Goal: Task Accomplishment & Management: Manage account settings

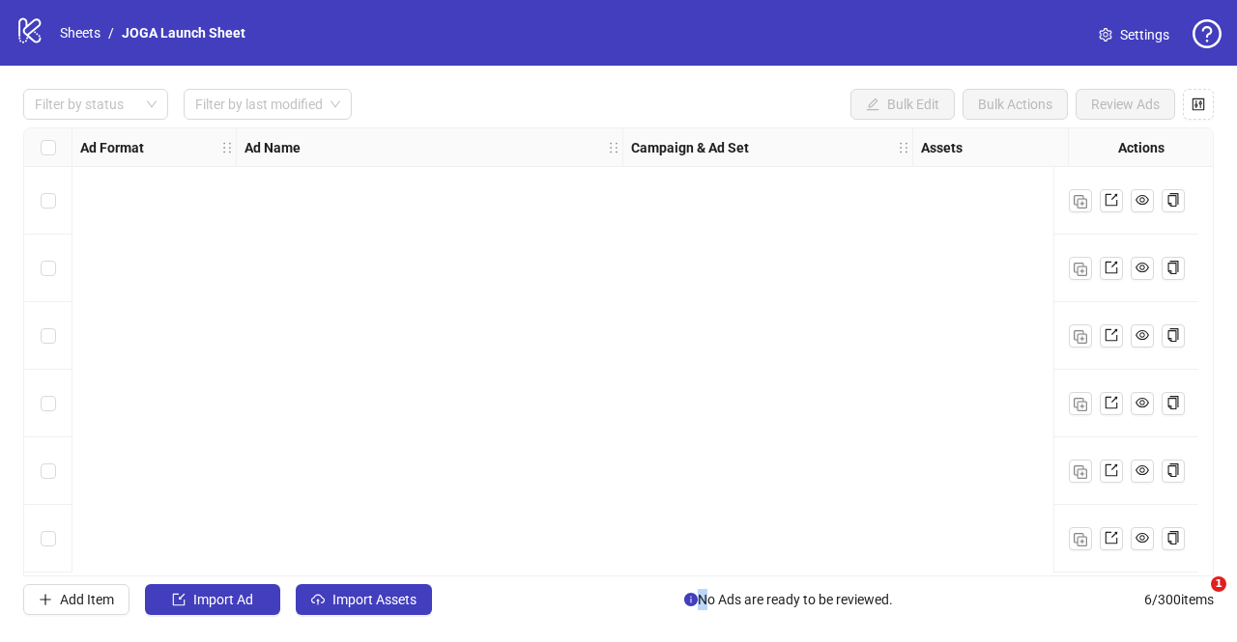
click at [81, 31] on link "Sheets" at bounding box center [80, 32] width 48 height 21
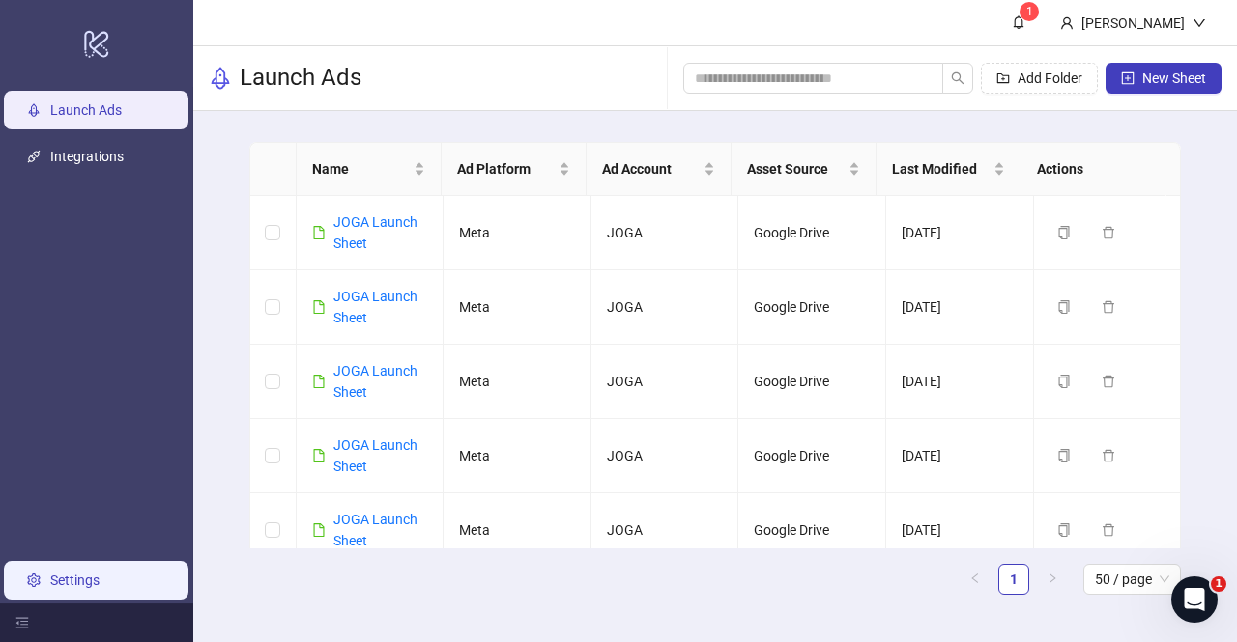
click at [82, 573] on link "Settings" at bounding box center [74, 580] width 49 height 15
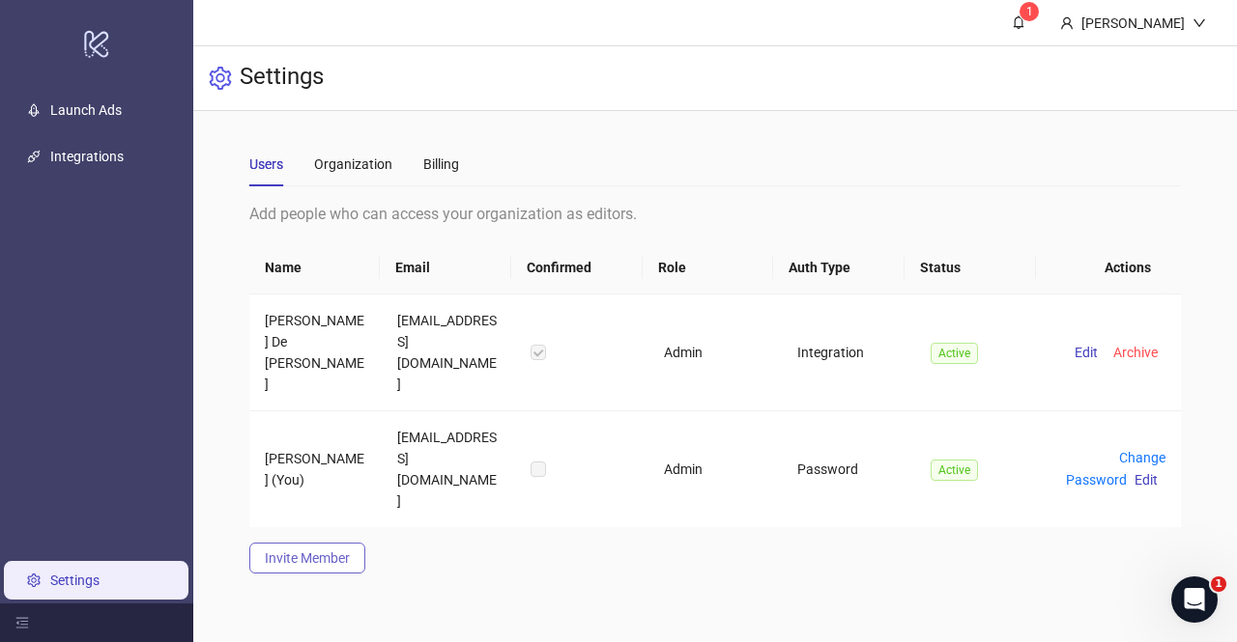
click at [336, 551] on span "Invite Member" at bounding box center [307, 558] width 85 height 15
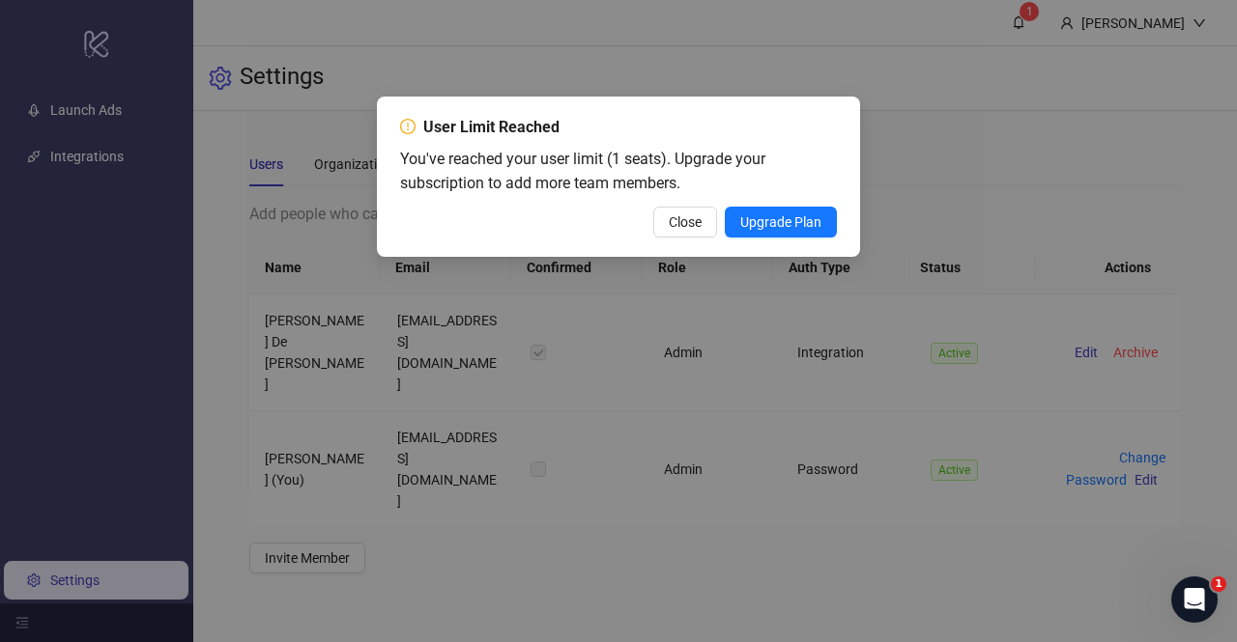
click at [528, 299] on div "User Limit Reached You've reached your user limit (1 seats). Upgrade your subsc…" at bounding box center [618, 321] width 1237 height 642
click at [676, 224] on span "Close" at bounding box center [685, 221] width 33 height 15
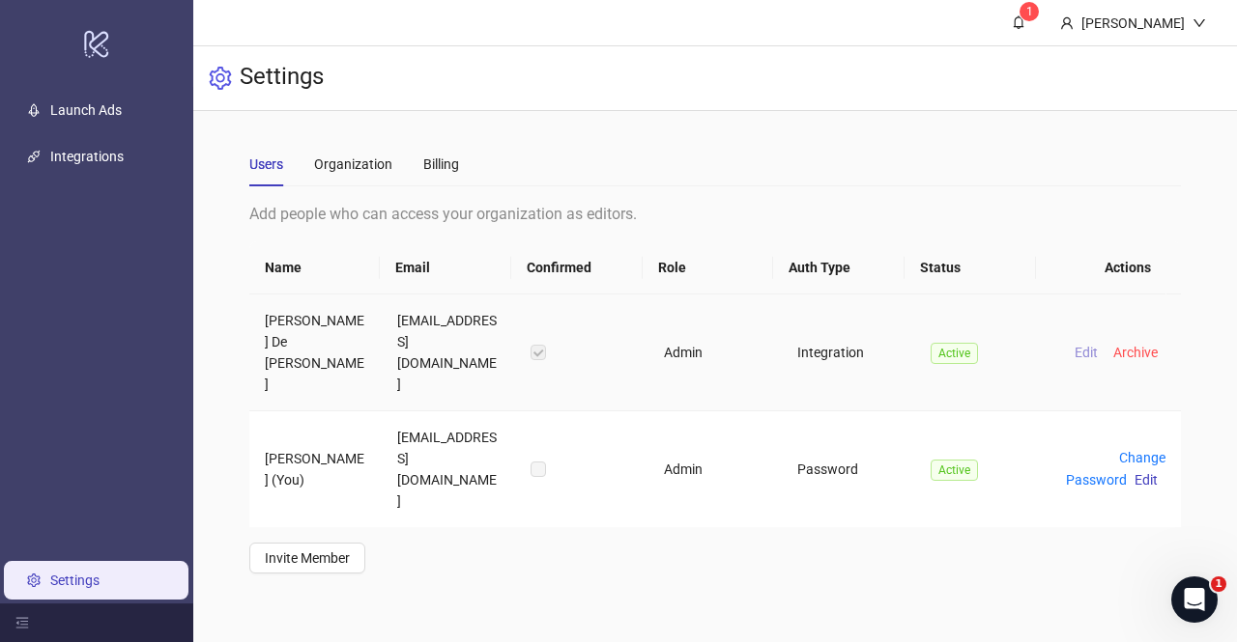
click at [1076, 345] on span "Edit" at bounding box center [1085, 352] width 23 height 15
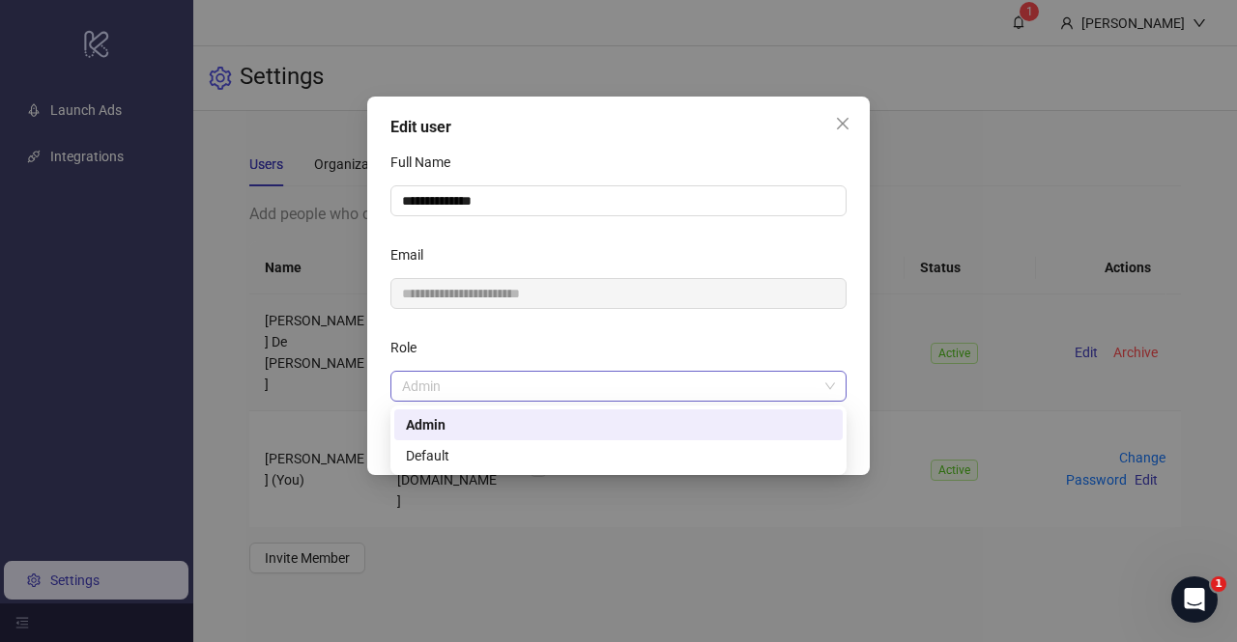
click at [835, 393] on span "Admin" at bounding box center [618, 386] width 433 height 29
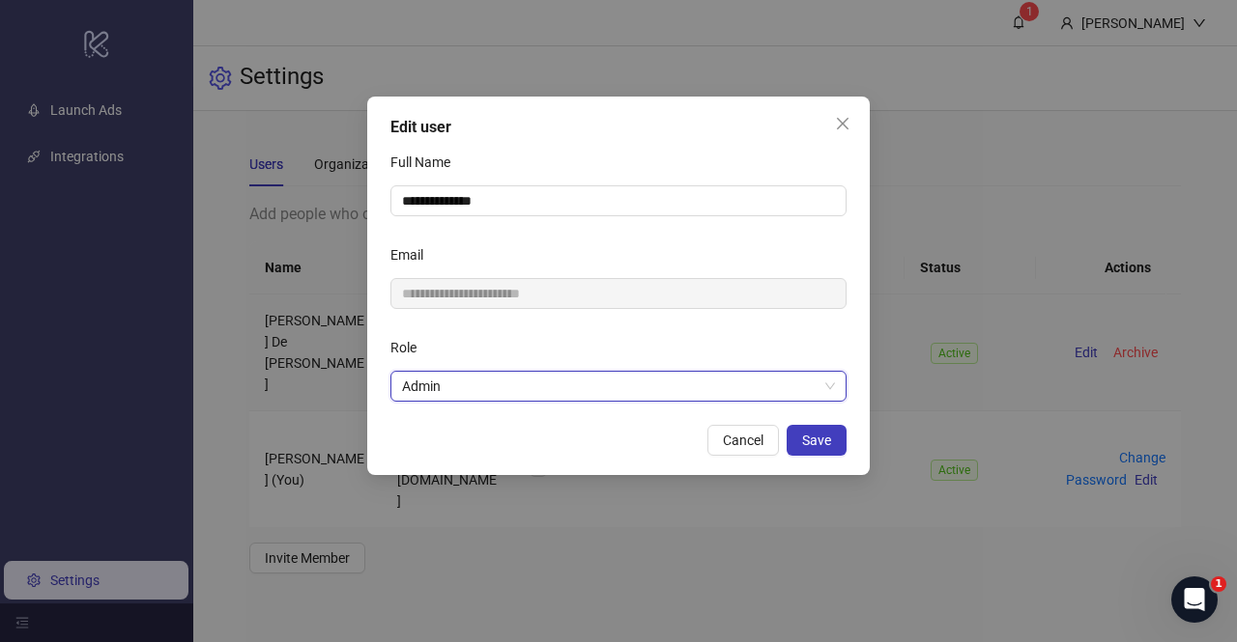
click at [822, 391] on span "Admin" at bounding box center [618, 386] width 433 height 29
click at [854, 117] on span "Close" at bounding box center [842, 123] width 31 height 15
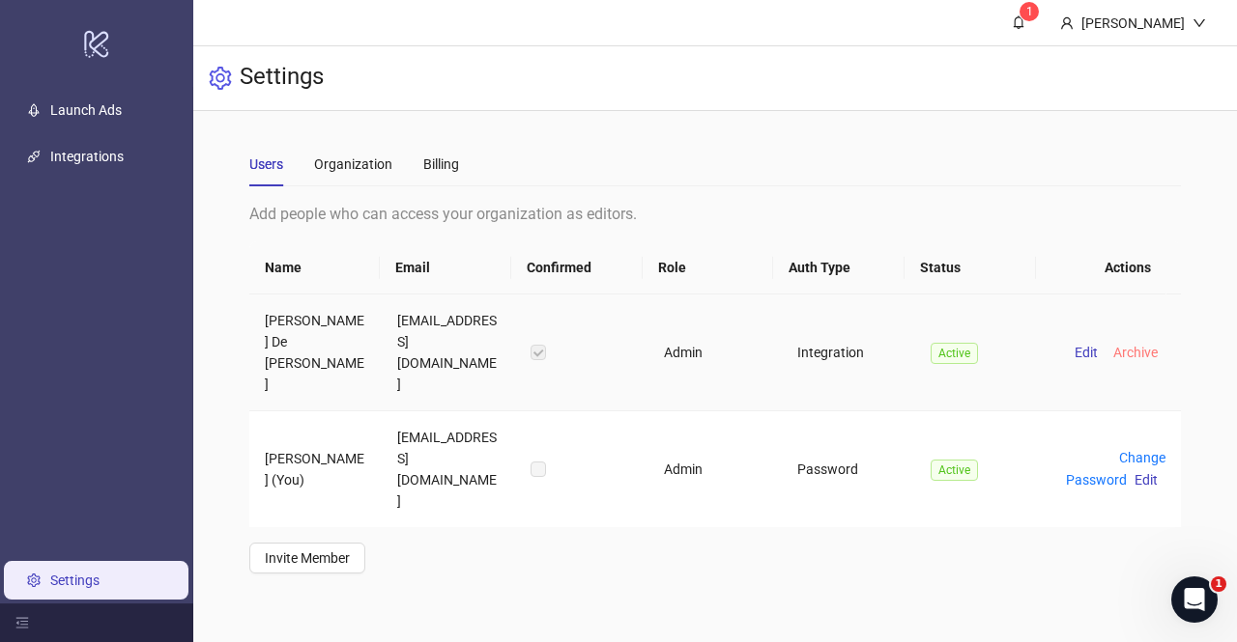
click at [1116, 345] on span "Archive" at bounding box center [1135, 352] width 44 height 15
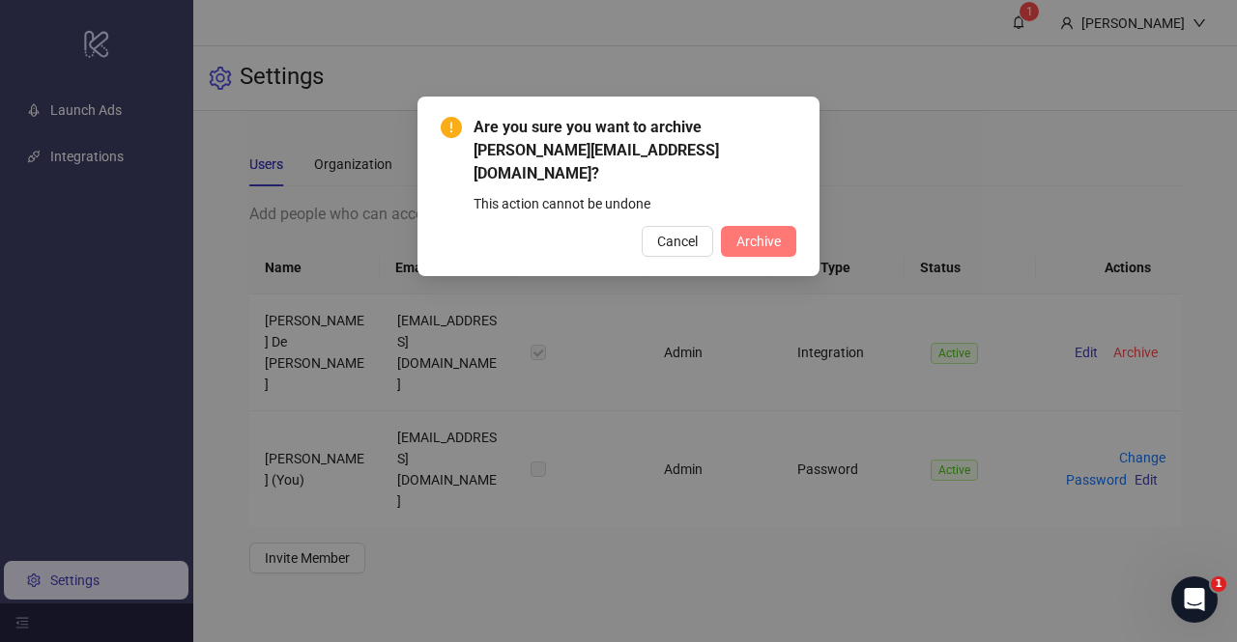
click at [763, 234] on span "Archive" at bounding box center [758, 241] width 44 height 15
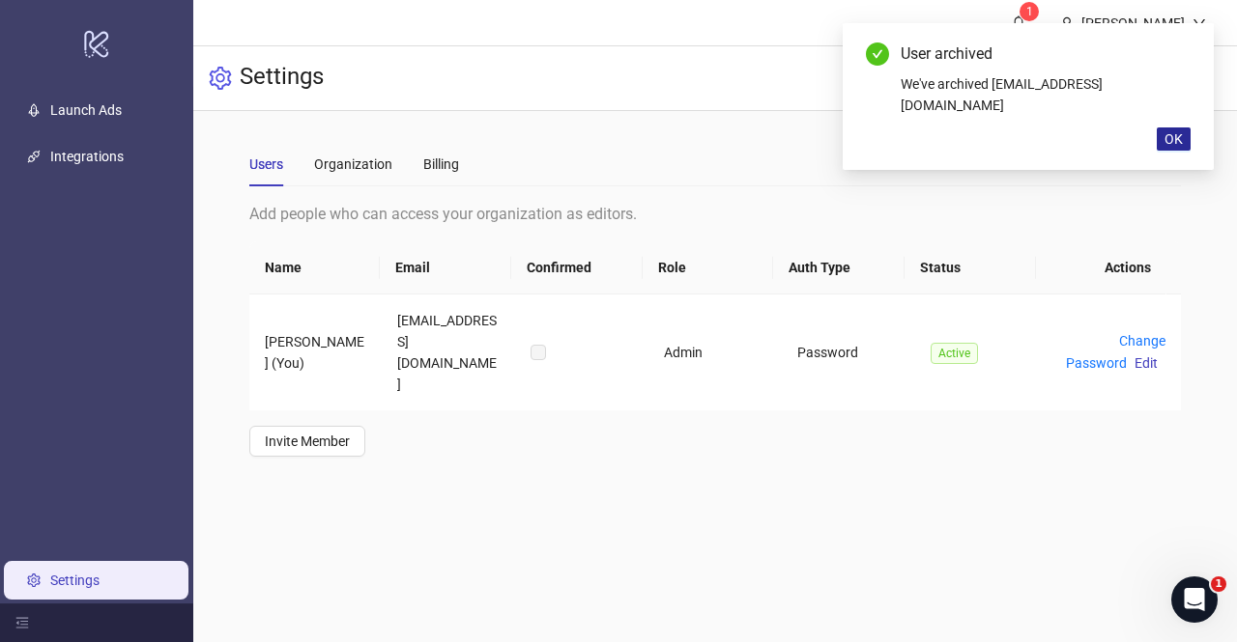
click at [1184, 128] on button "OK" at bounding box center [1173, 139] width 34 height 23
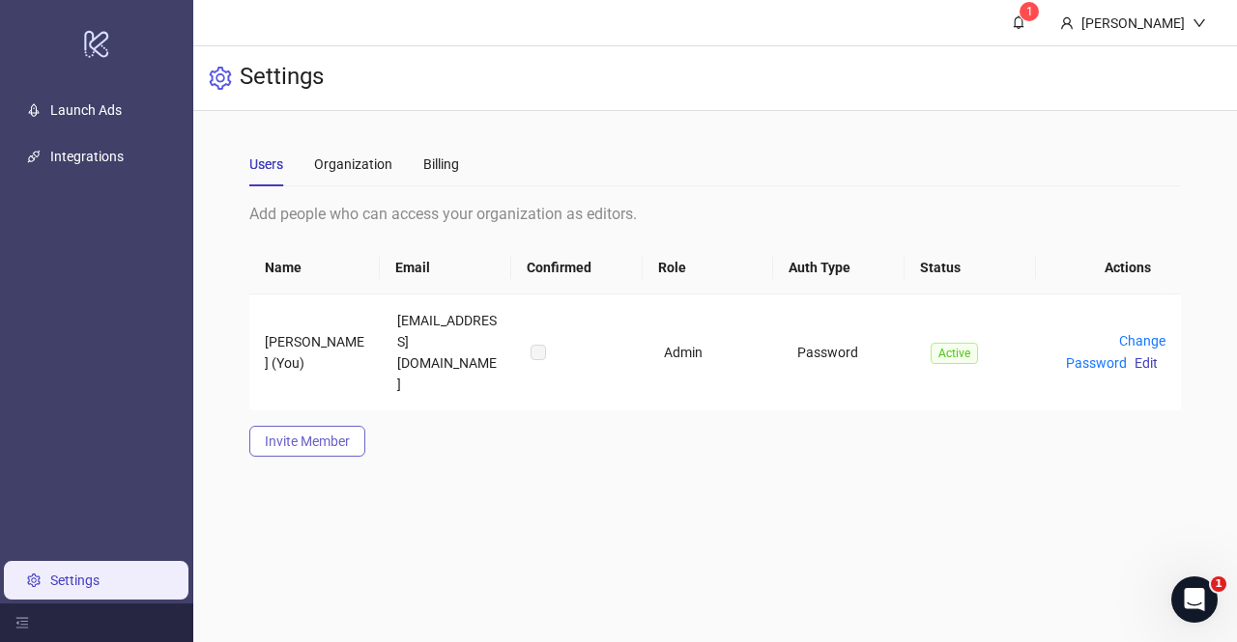
click at [322, 434] on span "Invite Member" at bounding box center [307, 441] width 85 height 15
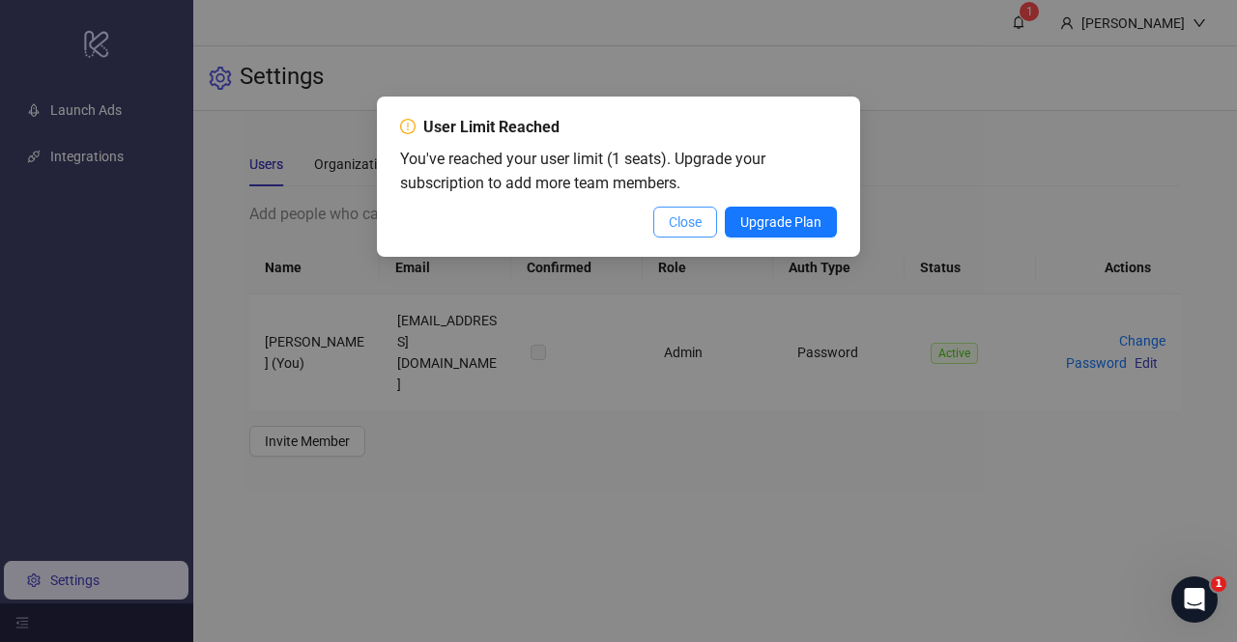
click at [670, 221] on span "Close" at bounding box center [685, 221] width 33 height 15
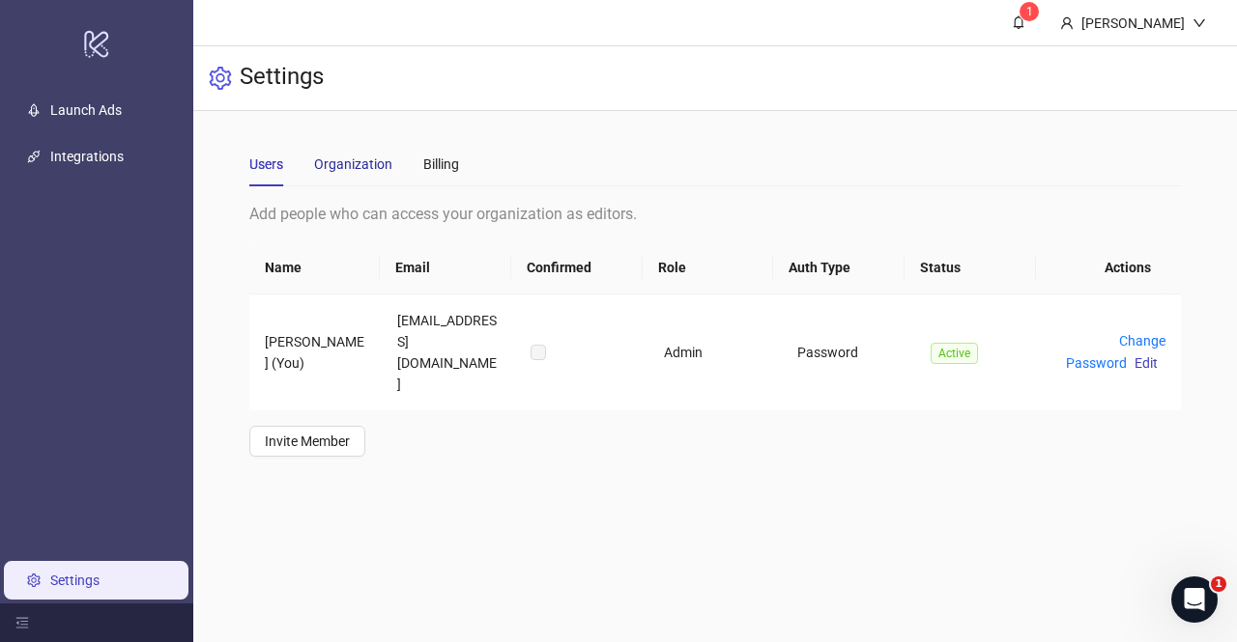
click at [350, 164] on div "Organization" at bounding box center [353, 164] width 78 height 21
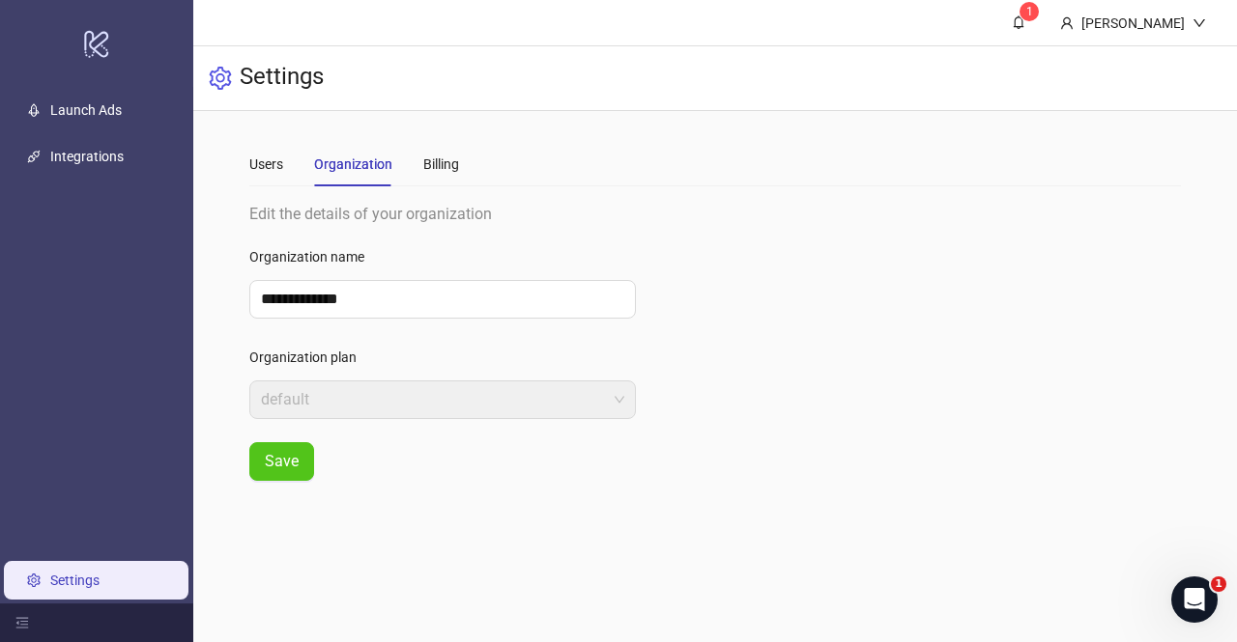
click at [415, 159] on div "Users Organization Billing" at bounding box center [354, 164] width 210 height 44
click at [425, 163] on div "Billing" at bounding box center [441, 164] width 36 height 21
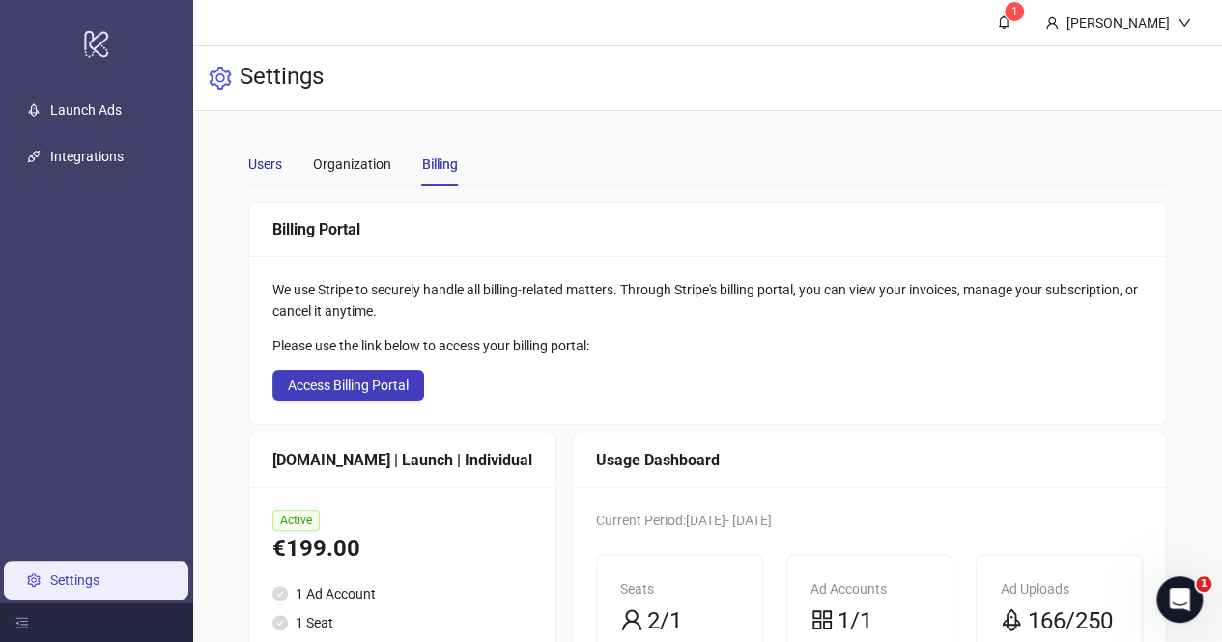
click at [249, 165] on div "Users" at bounding box center [265, 164] width 34 height 21
